Goal: Check status

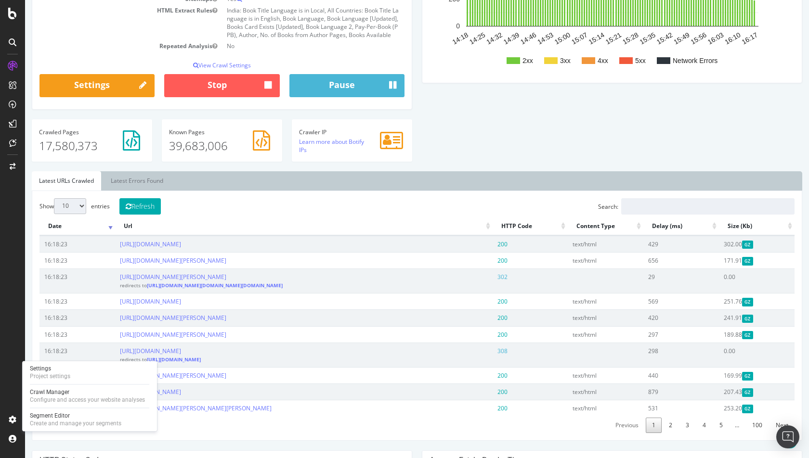
scroll to position [209, 0]
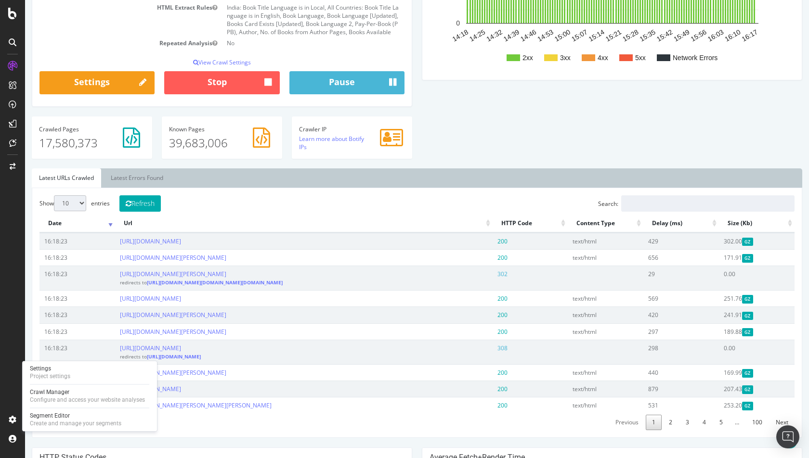
click at [452, 188] on div "Show 10 25 50 100 entries Refresh Search: Date Url HTTP Code Content Type Delay…" at bounding box center [417, 313] width 770 height 250
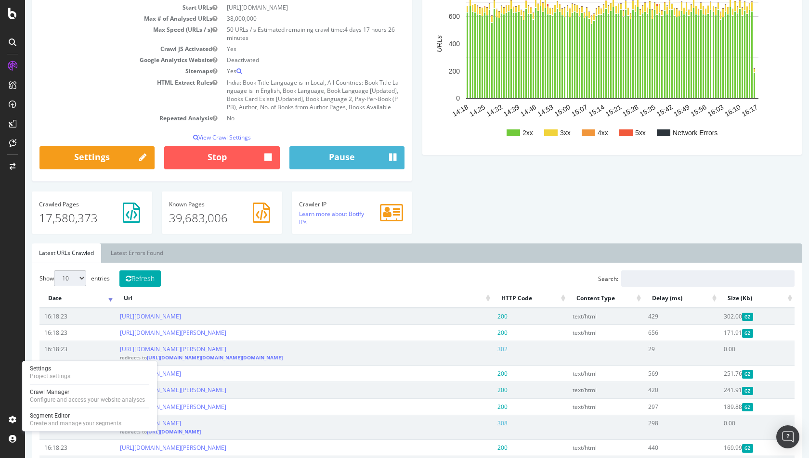
scroll to position [0, 0]
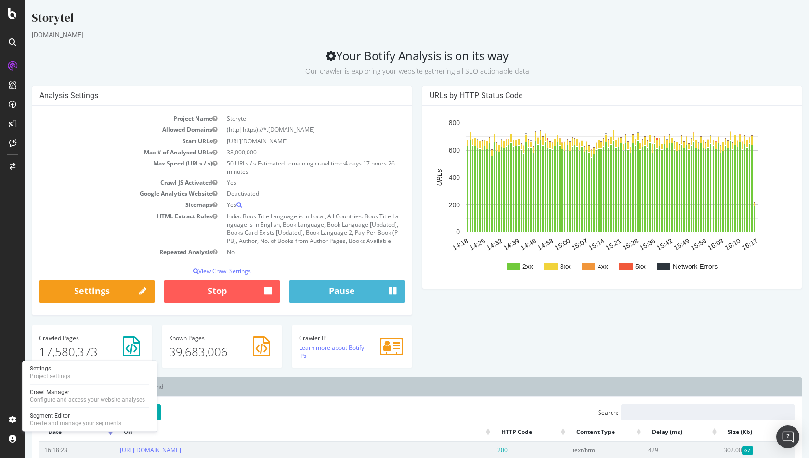
click at [508, 355] on div "Analysis Settings Project Name Storytel Allowed Domains (http|https)://*.[DOMAI…" at bounding box center [417, 231] width 780 height 291
click at [194, 388] on ul "Latest URLs Crawled Latest Errors Found" at bounding box center [417, 387] width 770 height 19
click at [9, 425] on icon at bounding box center [13, 420] width 10 height 10
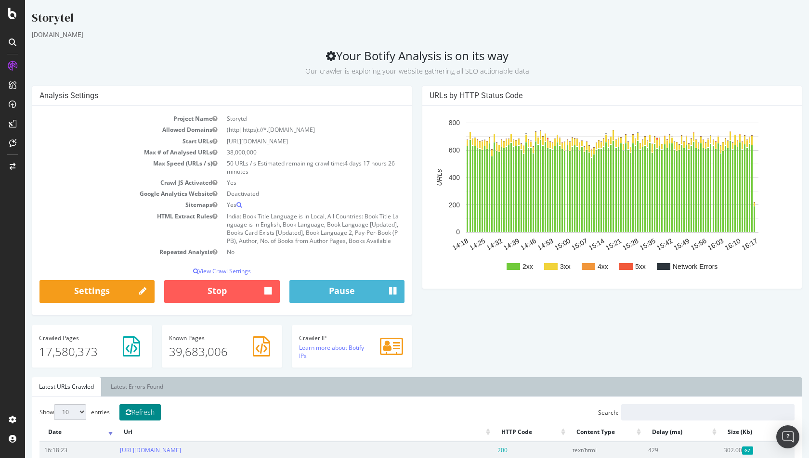
click at [147, 414] on button "Refresh" at bounding box center [139, 412] width 41 height 16
